Goal: Task Accomplishment & Management: Manage account settings

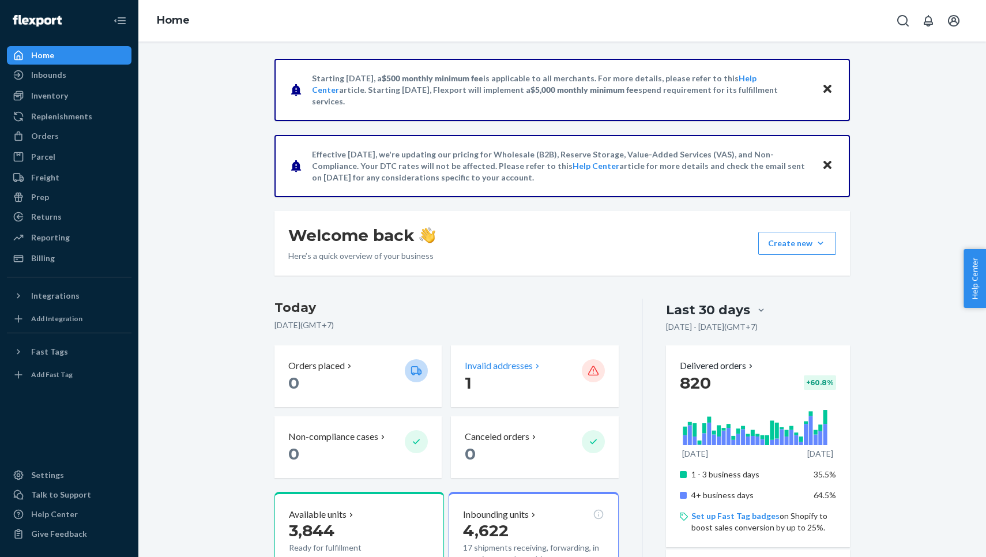
click at [513, 372] on p "1" at bounding box center [518, 382] width 107 height 21
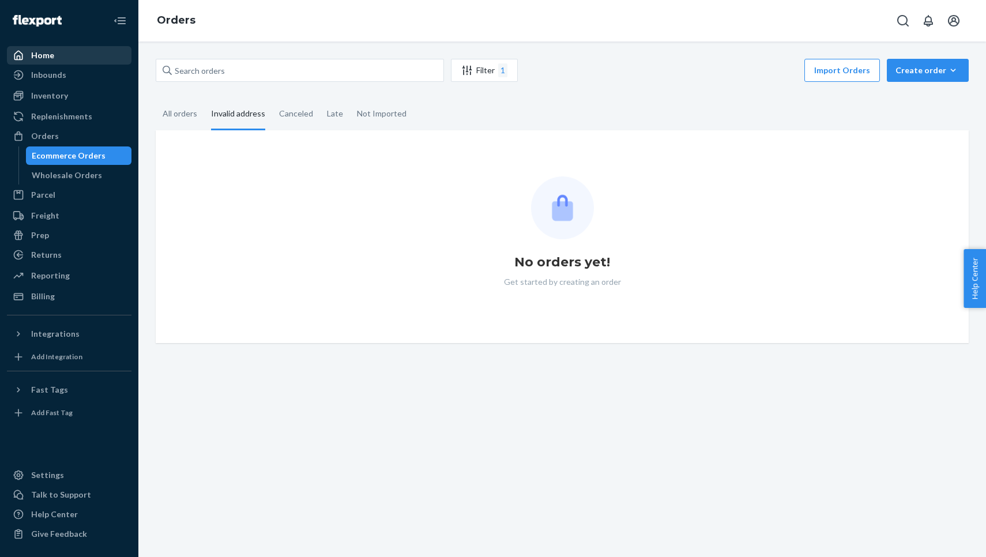
click at [96, 53] on div "Home" at bounding box center [69, 55] width 122 height 16
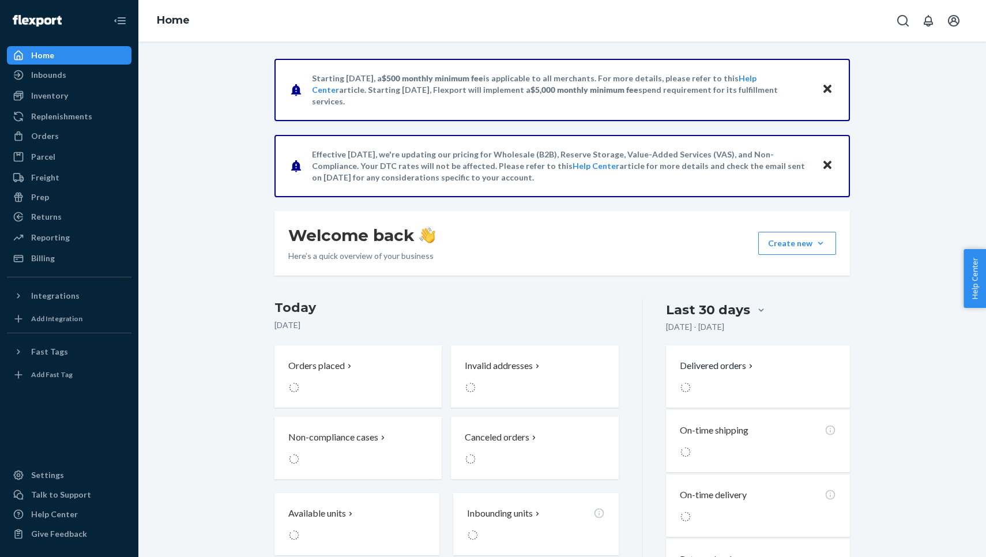
click at [96, 53] on div "Home" at bounding box center [69, 55] width 122 height 16
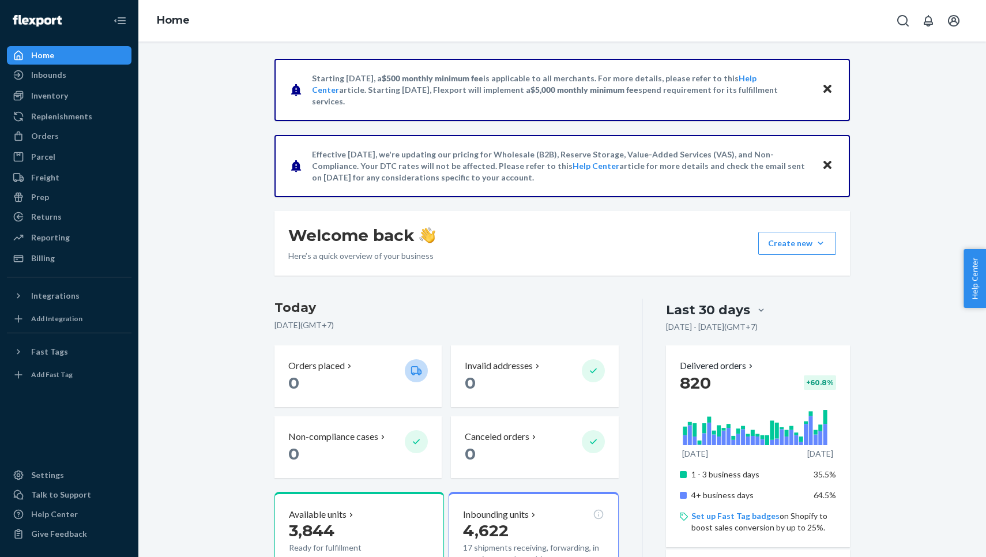
scroll to position [14, 0]
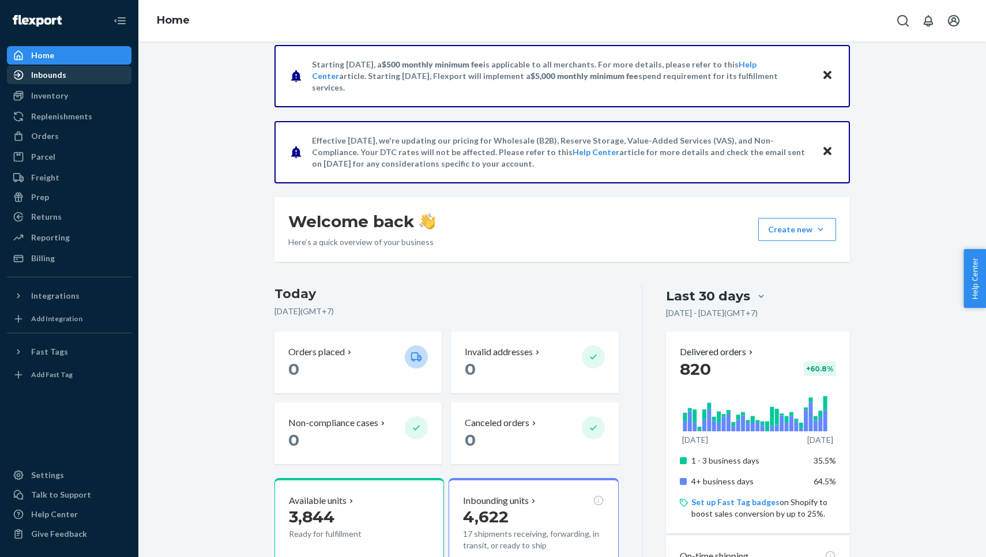
click at [75, 76] on div "Inbounds" at bounding box center [69, 75] width 122 height 16
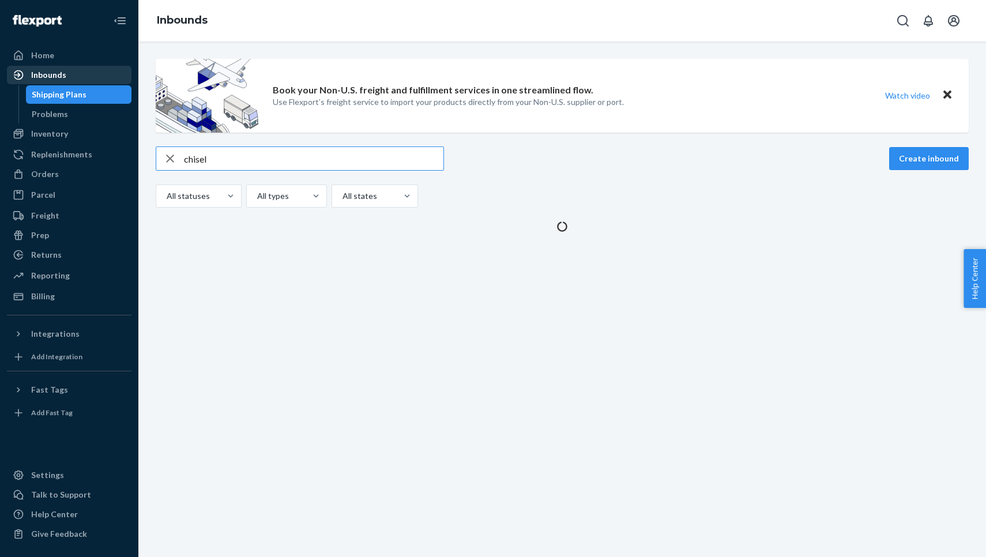
type input "chisel"
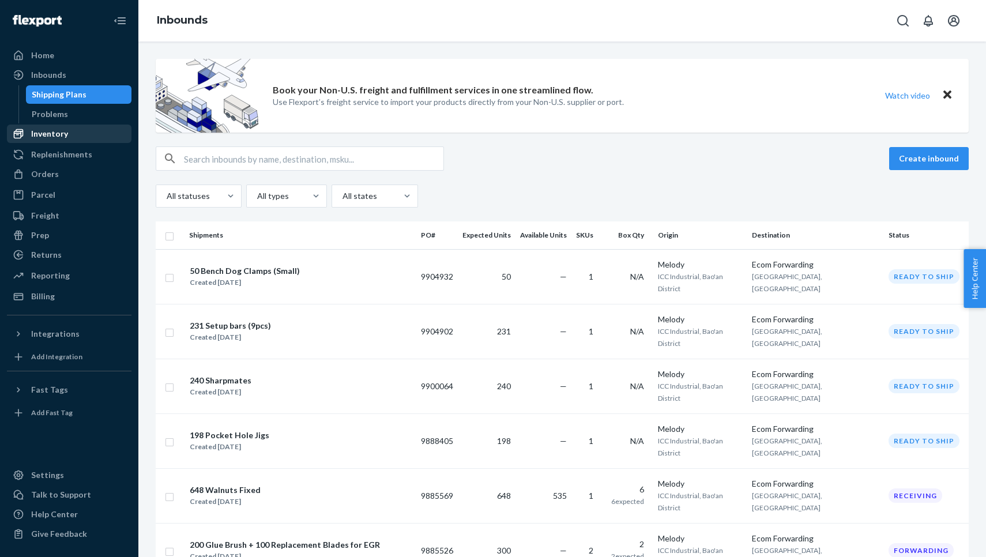
click at [52, 137] on div "Inventory" at bounding box center [49, 134] width 37 height 12
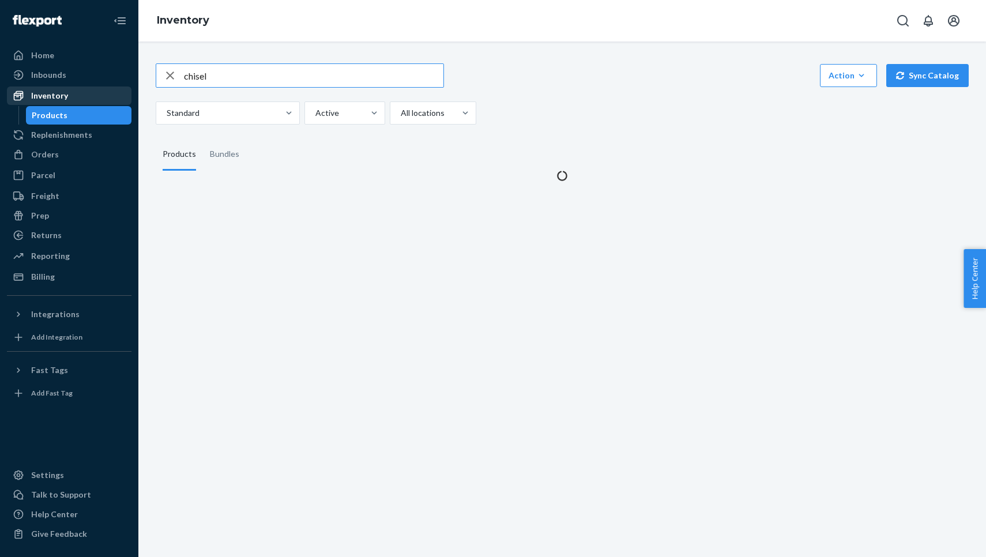
type input "chisel"
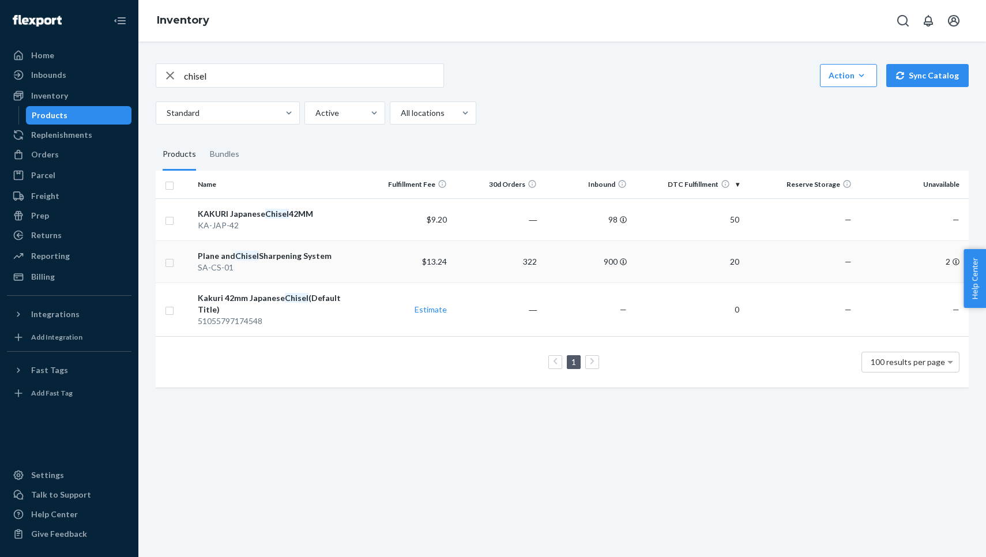
click at [292, 250] on div "Plane and Chisel Sharpening System" at bounding box center [277, 256] width 159 height 12
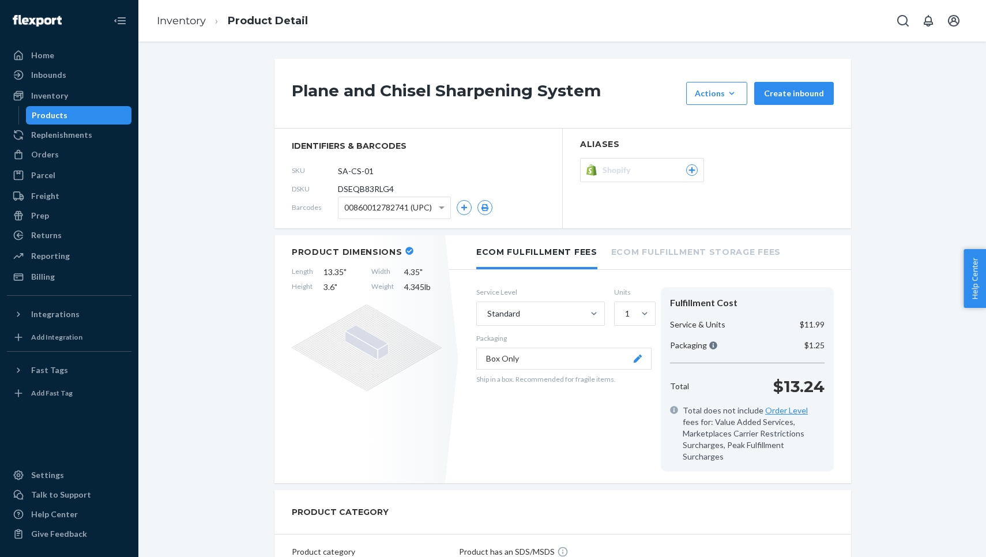
click at [521, 370] on div "Service Level Standard Units 1 Packaging Box Only Ship in a box. Recommended fo…" at bounding box center [563, 379] width 175 height 185
click at [521, 362] on button "Box Only" at bounding box center [563, 359] width 175 height 22
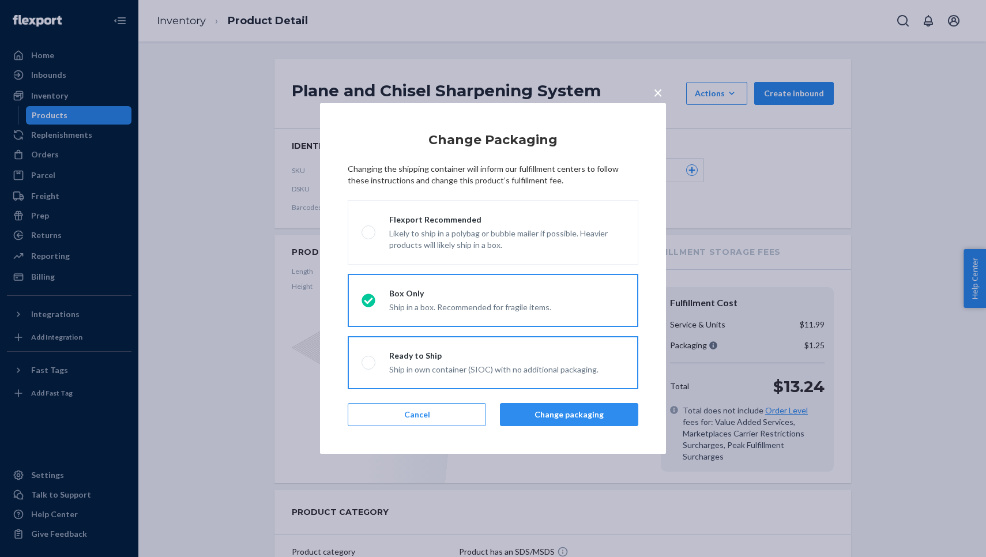
click at [491, 352] on div "Ready to Ship" at bounding box center [493, 356] width 209 height 12
click at [369, 359] on input "Ready to Ship Ship in own container (SIOC) with no additional packaging." at bounding box center [365, 362] width 7 height 7
radio input "true"
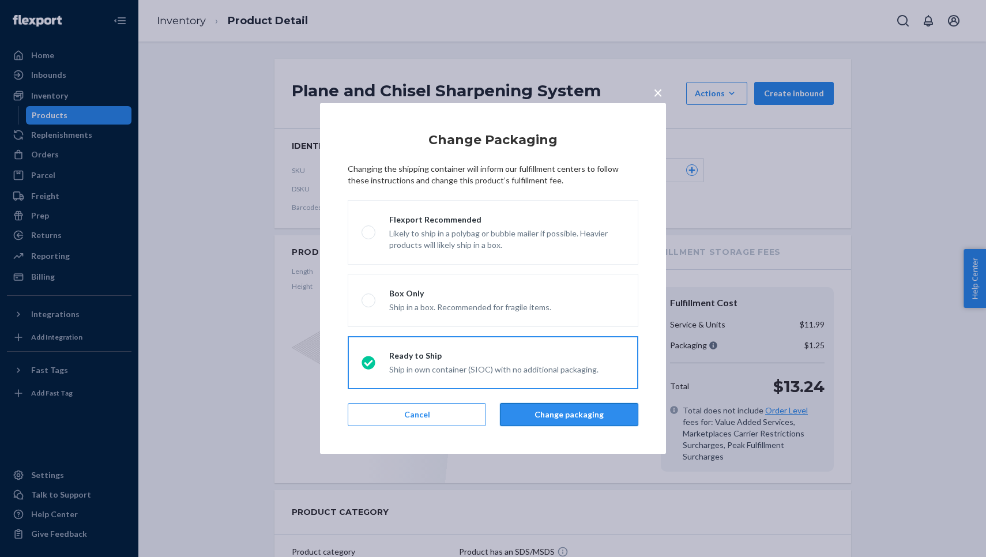
click at [516, 415] on button "Change packaging" at bounding box center [569, 414] width 138 height 23
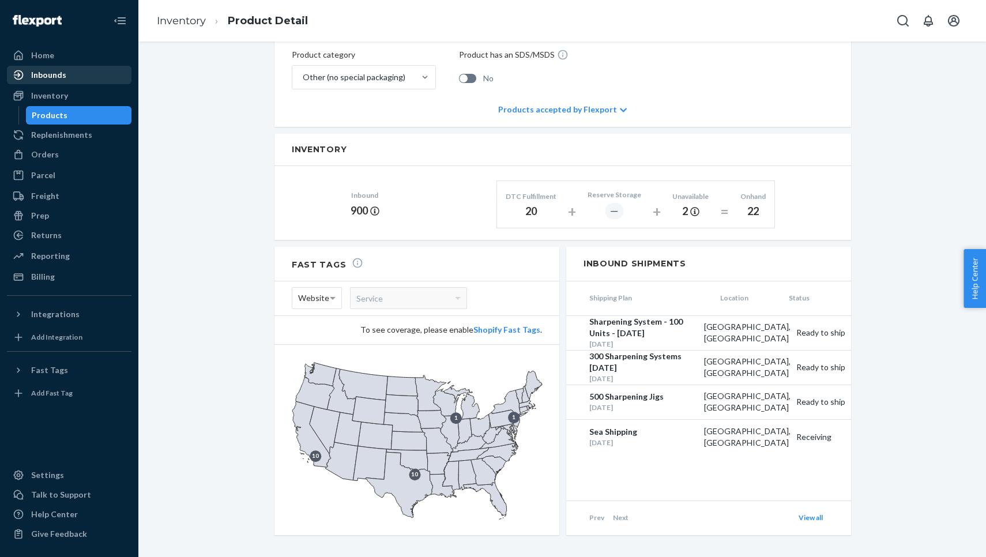
click at [107, 69] on div "Inbounds" at bounding box center [69, 75] width 122 height 16
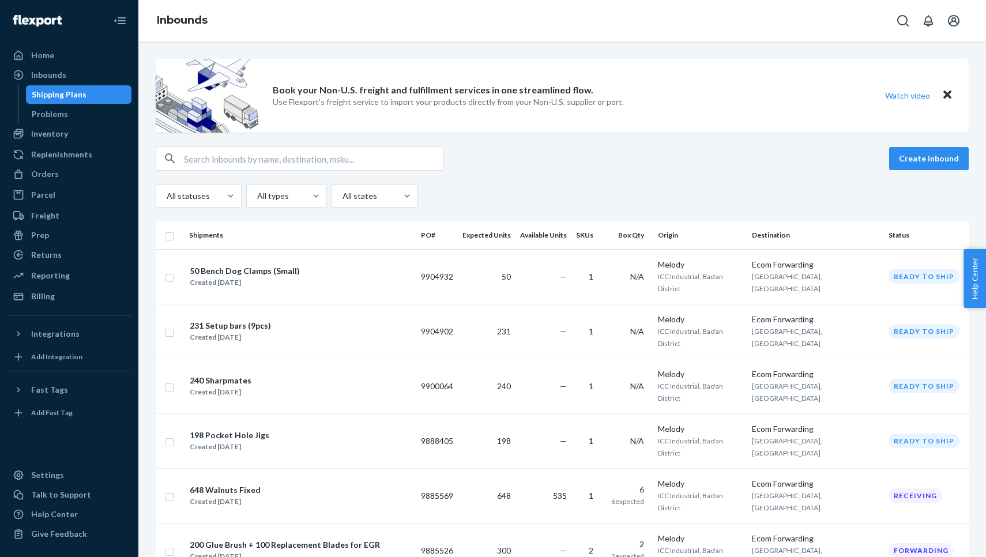
click at [879, 1] on div "Inbounds" at bounding box center [562, 21] width 848 height 42
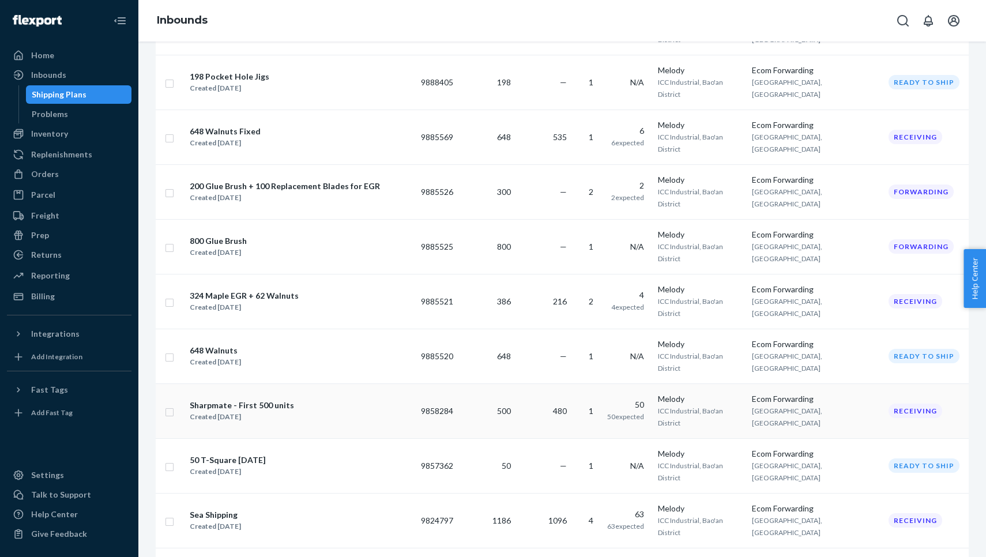
scroll to position [358, 0]
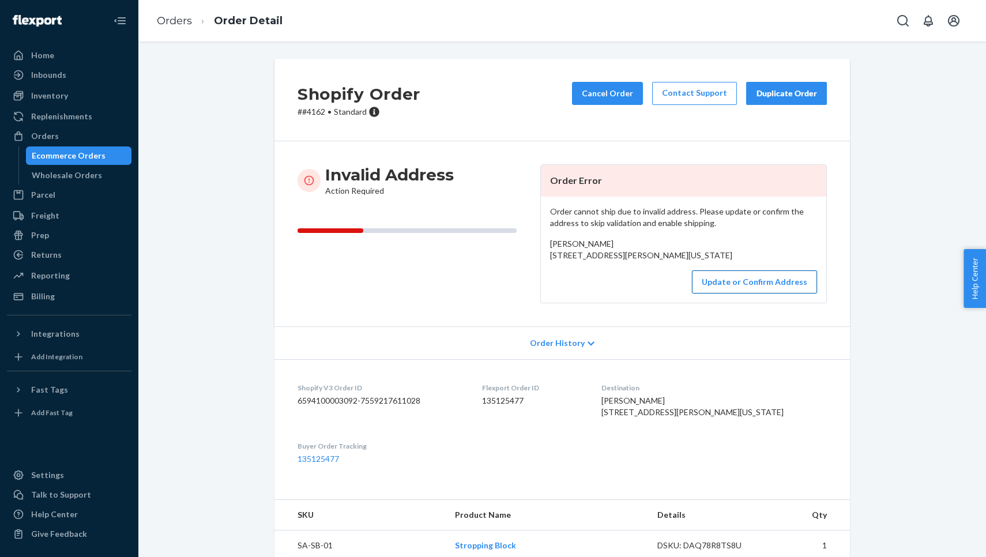
click at [725, 294] on button "Update or Confirm Address" at bounding box center [754, 281] width 125 height 23
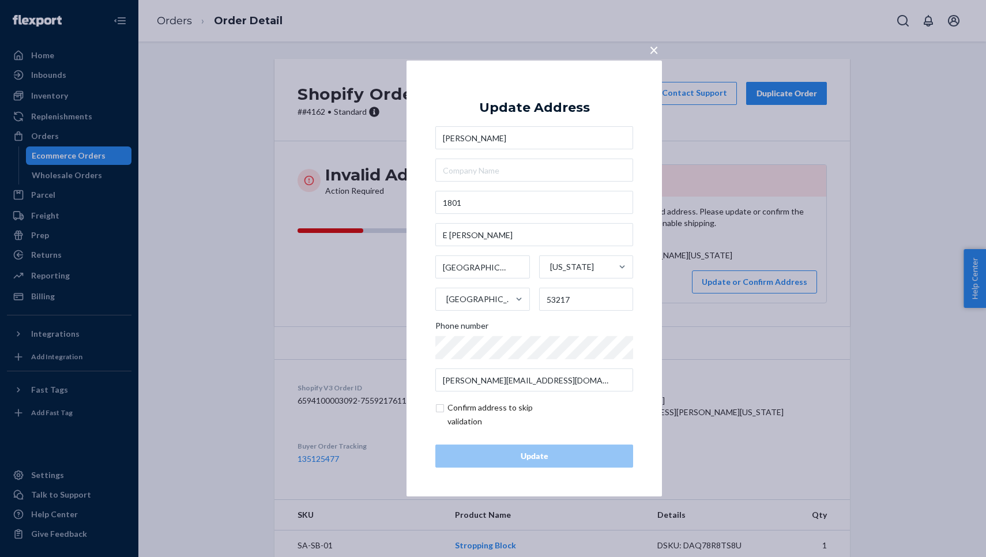
click at [653, 52] on span "×" at bounding box center [653, 50] width 9 height 20
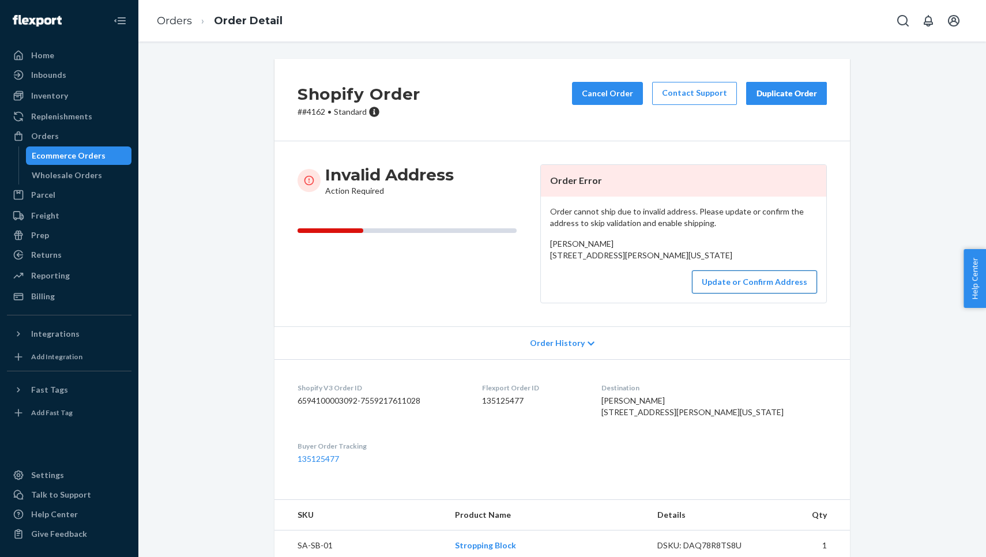
click at [709, 294] on button "Update or Confirm Address" at bounding box center [754, 281] width 125 height 23
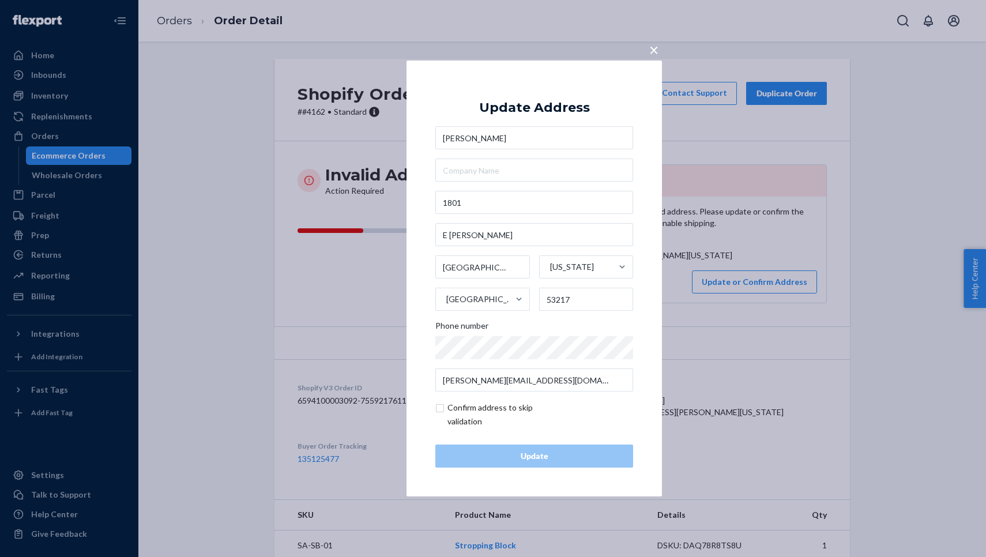
click at [883, 2] on div "× Update Address [PERSON_NAME] [STREET_ADDRESS][PERSON_NAME][US_STATE] Phone nu…" at bounding box center [493, 278] width 986 height 557
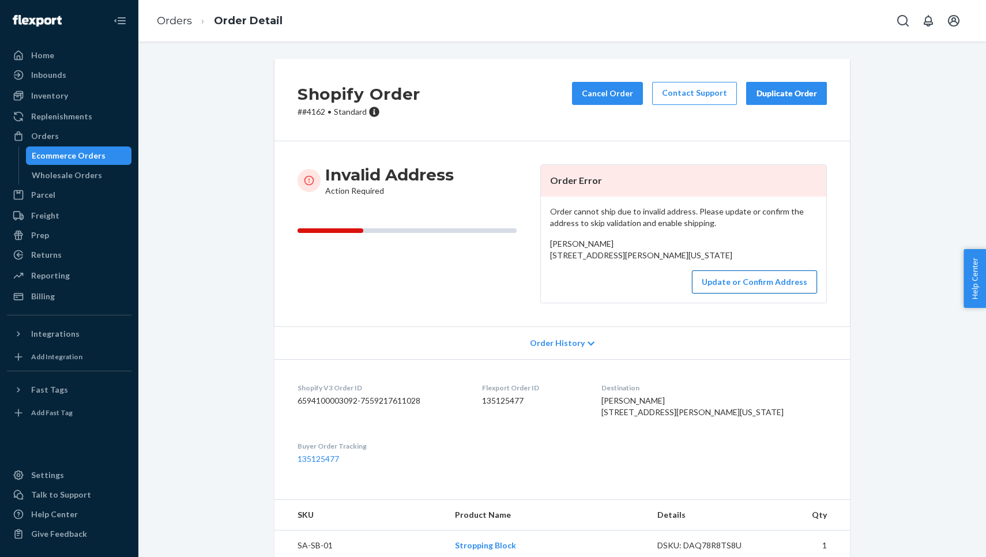
click at [710, 294] on button "Update or Confirm Address" at bounding box center [754, 281] width 125 height 23
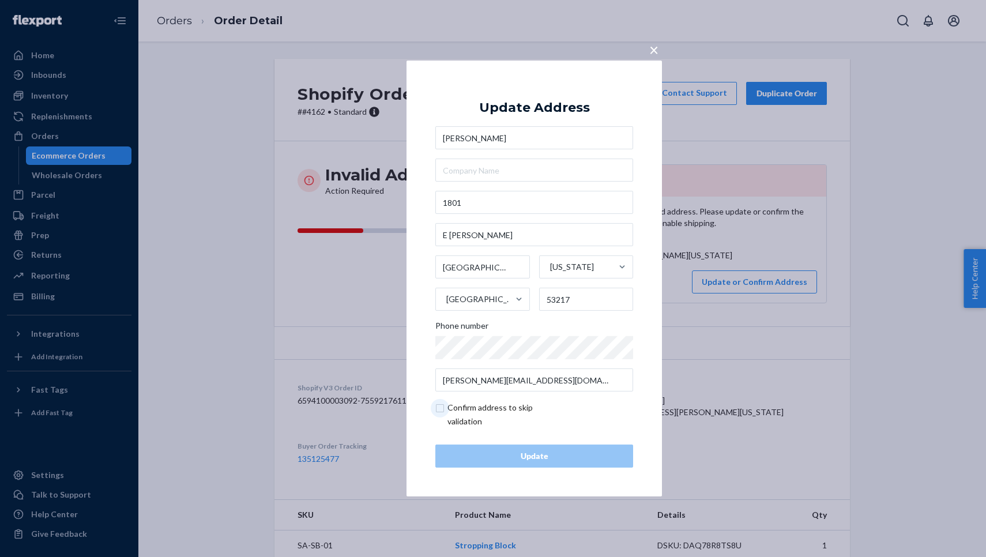
click at [468, 407] on input "checkbox" at bounding box center [502, 415] width 134 height 28
checkbox input "true"
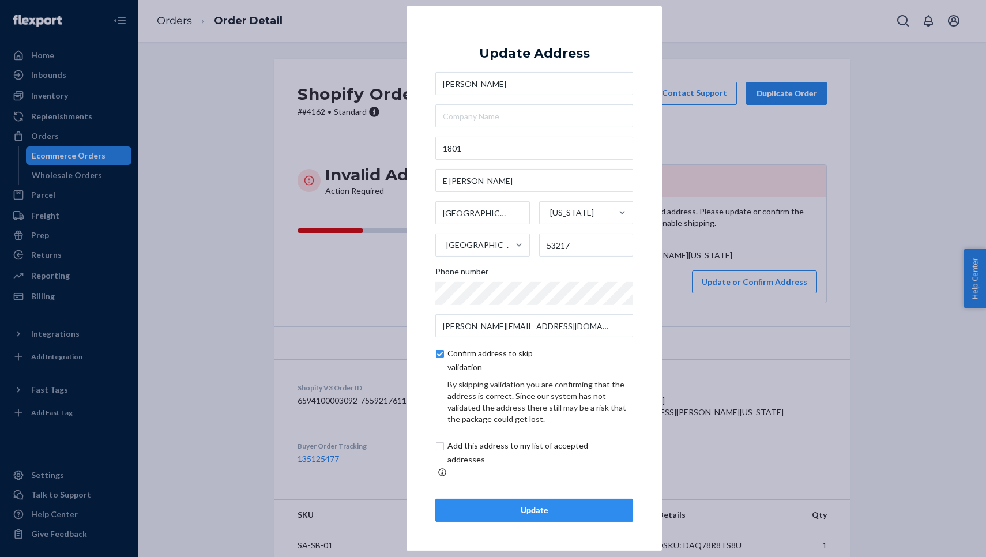
click at [552, 505] on div "Update" at bounding box center [534, 511] width 178 height 12
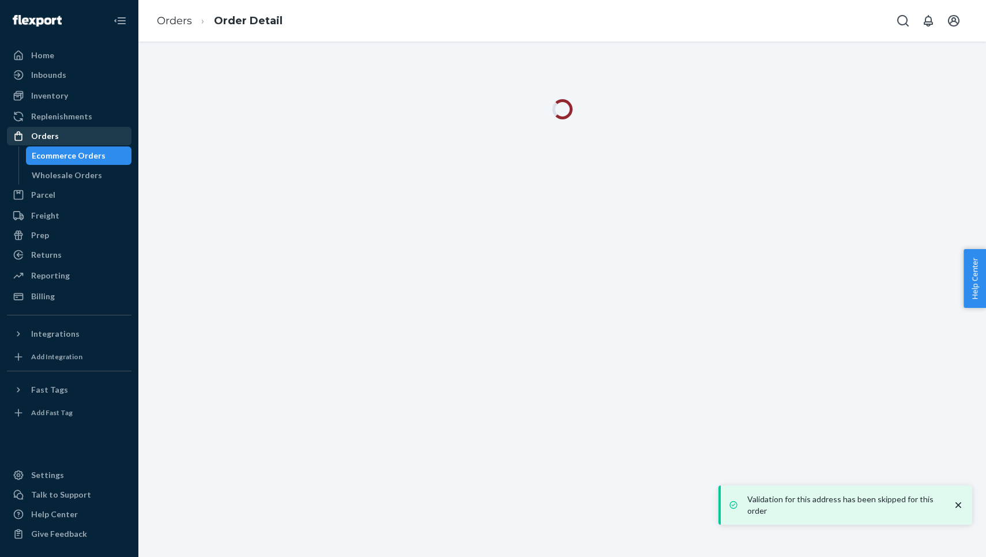
click at [60, 142] on div "Orders" at bounding box center [69, 136] width 122 height 16
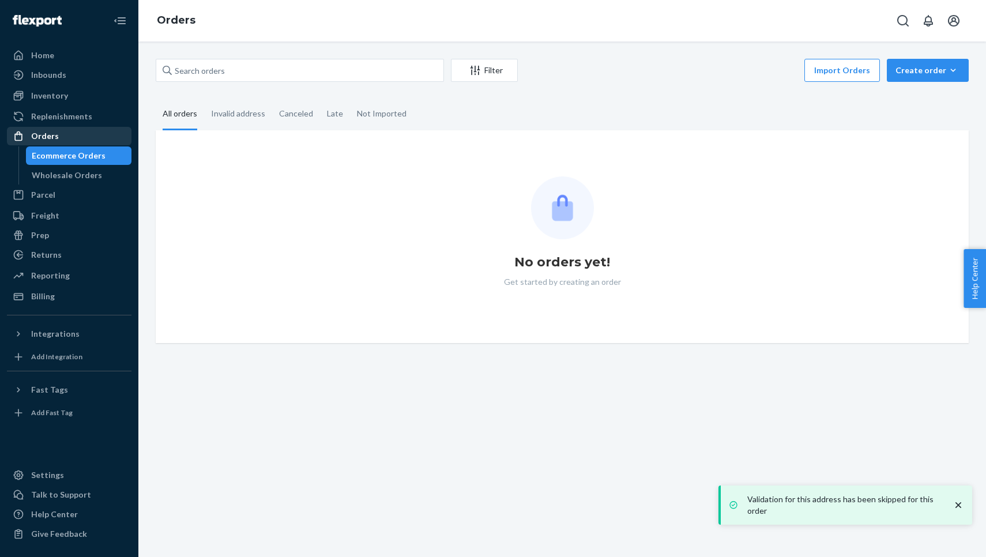
click at [60, 142] on div "Orders" at bounding box center [69, 136] width 122 height 16
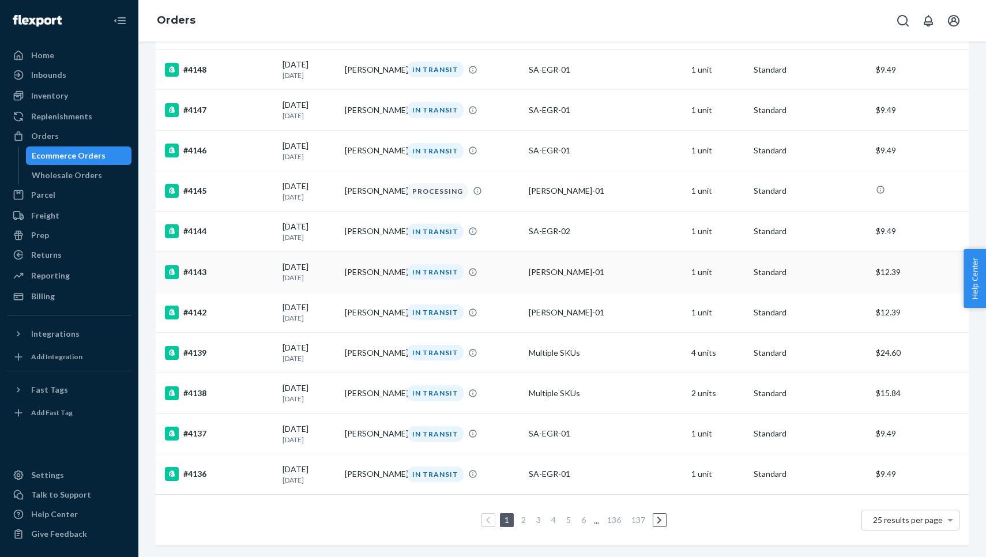
scroll to position [687, 0]
